Goal: Check status: Check status

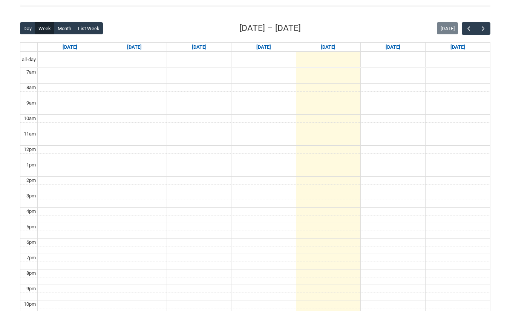
scroll to position [100, 0]
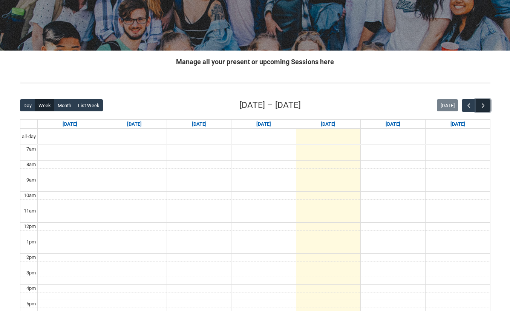
click at [483, 104] on span "button" at bounding box center [484, 106] width 8 height 8
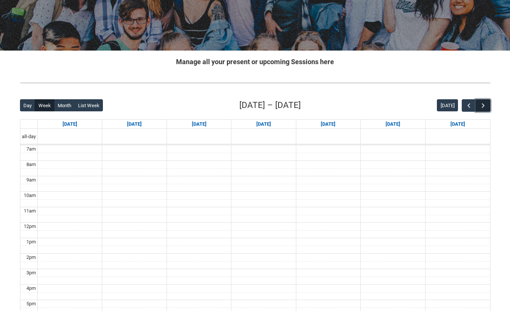
click at [482, 104] on span "button" at bounding box center [484, 106] width 8 height 8
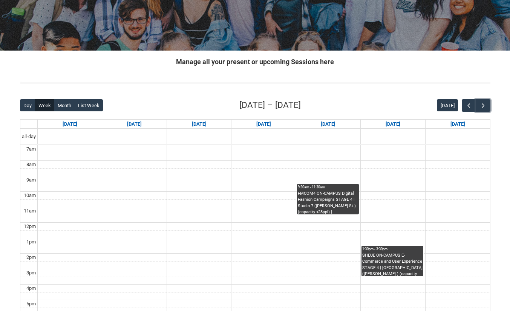
click at [345, 204] on div "FMCOM4 ON-CAMPUS Digital Fashion Campaigns STAGE 4 | Studio 7 ([PERSON_NAME] St…" at bounding box center [328, 202] width 60 height 24
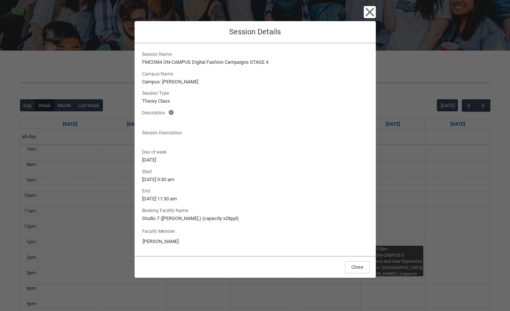
drag, startPoint x: 176, startPoint y: 242, endPoint x: 140, endPoint y: 238, distance: 36.9
click at [140, 238] on div "Session Name FMCOM4 ON-CAMPUS Digital Fashion Campaigns STAGE 4 Campus Name Cam…" at bounding box center [255, 149] width 241 height 212
click at [366, 11] on icon "button" at bounding box center [370, 12] width 12 height 12
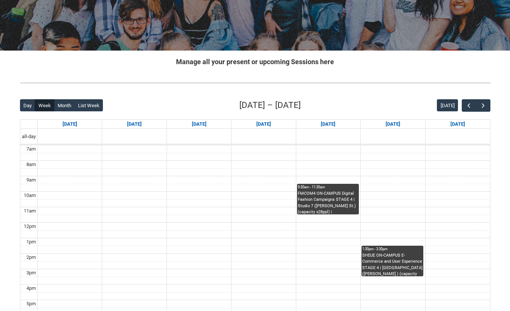
click at [406, 267] on div "SHEUE ON-CAMPUS E-Commerce and User Experience STAGE 4 | [GEOGRAPHIC_DATA] ([PE…" at bounding box center [392, 264] width 60 height 24
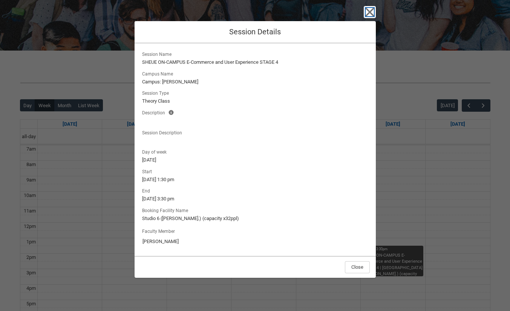
drag, startPoint x: 373, startPoint y: 13, endPoint x: 377, endPoint y: 15, distance: 4.9
click at [377, 15] on div "Close Session Details Session Name SHEUE ON-CAMPUS E-Commerce and User Experien…" at bounding box center [255, 155] width 510 height 311
click at [365, 11] on icon "button" at bounding box center [370, 12] width 12 height 12
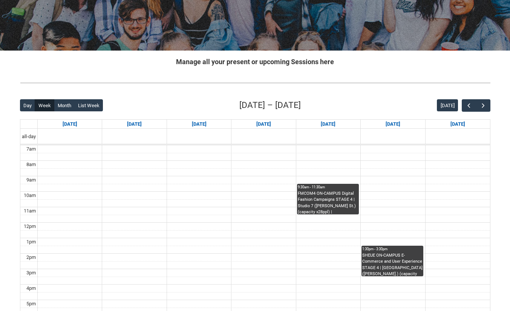
click at [315, 209] on div "FMCOM4 ON-CAMPUS Digital Fashion Campaigns STAGE 4 | Studio 7 ([PERSON_NAME] St…" at bounding box center [328, 202] width 60 height 24
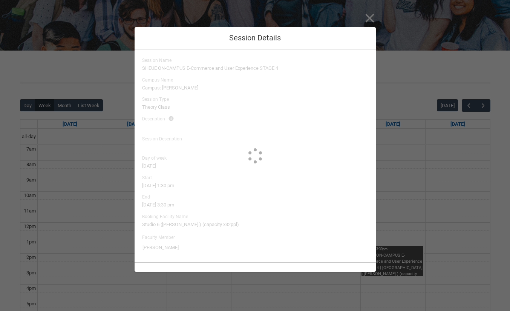
type input "[PERSON_NAME]"
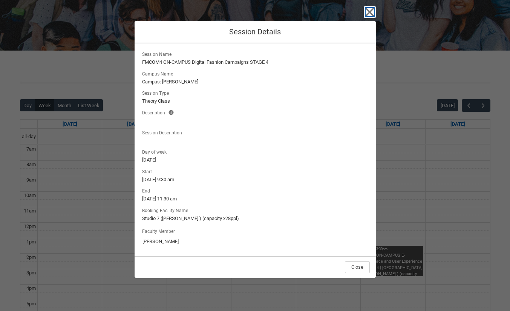
click at [368, 14] on icon "button" at bounding box center [369, 12] width 9 height 9
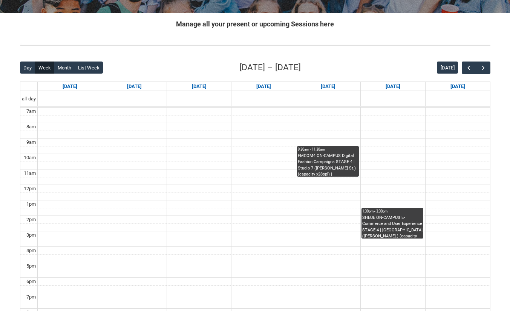
scroll to position [25, 0]
